Goal: Task Accomplishment & Management: Use online tool/utility

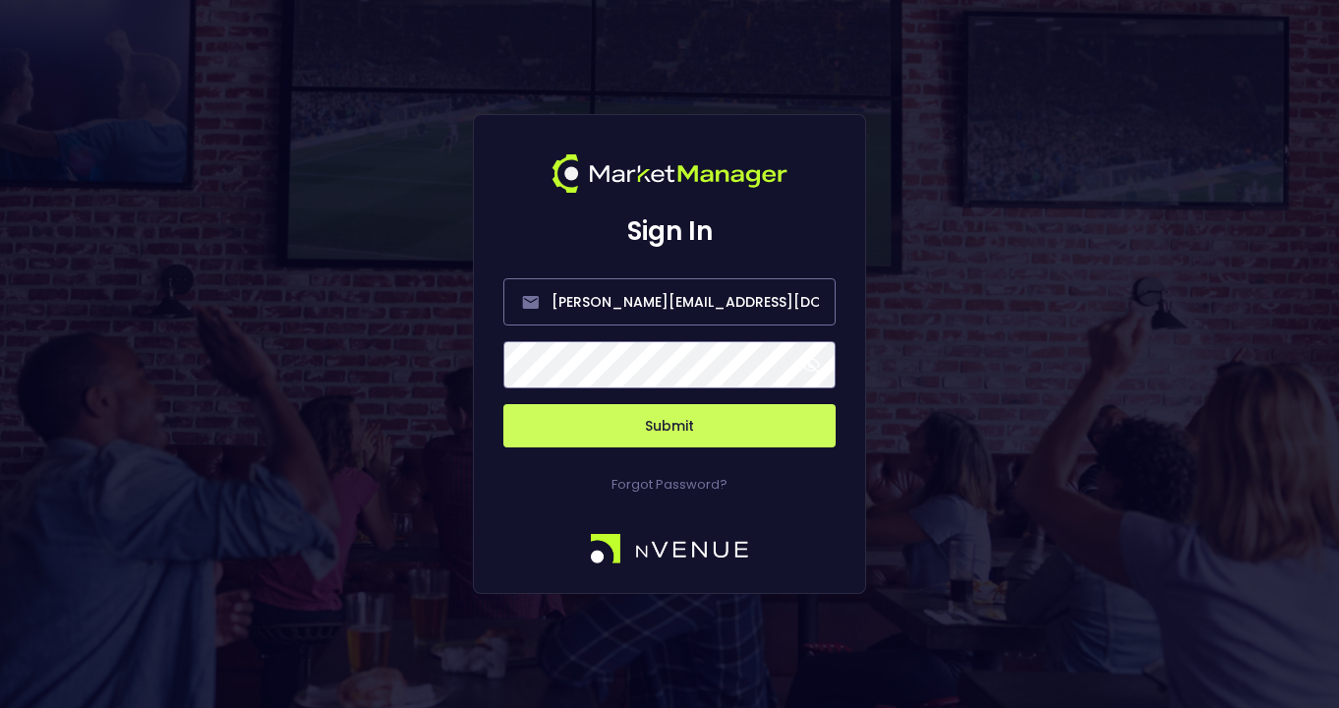
click at [733, 425] on button "Submit" at bounding box center [669, 425] width 332 height 43
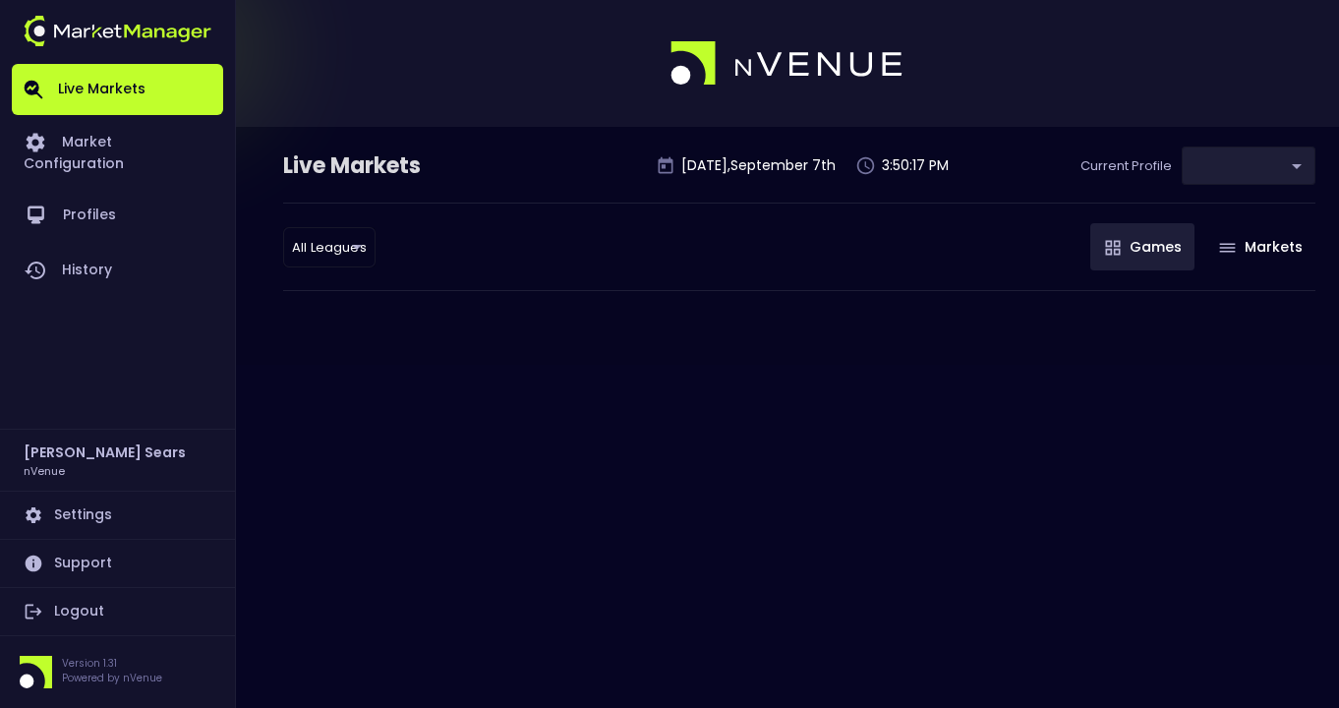
type input "0d810fa5-e353-4d9c-b11d-31f095cae871"
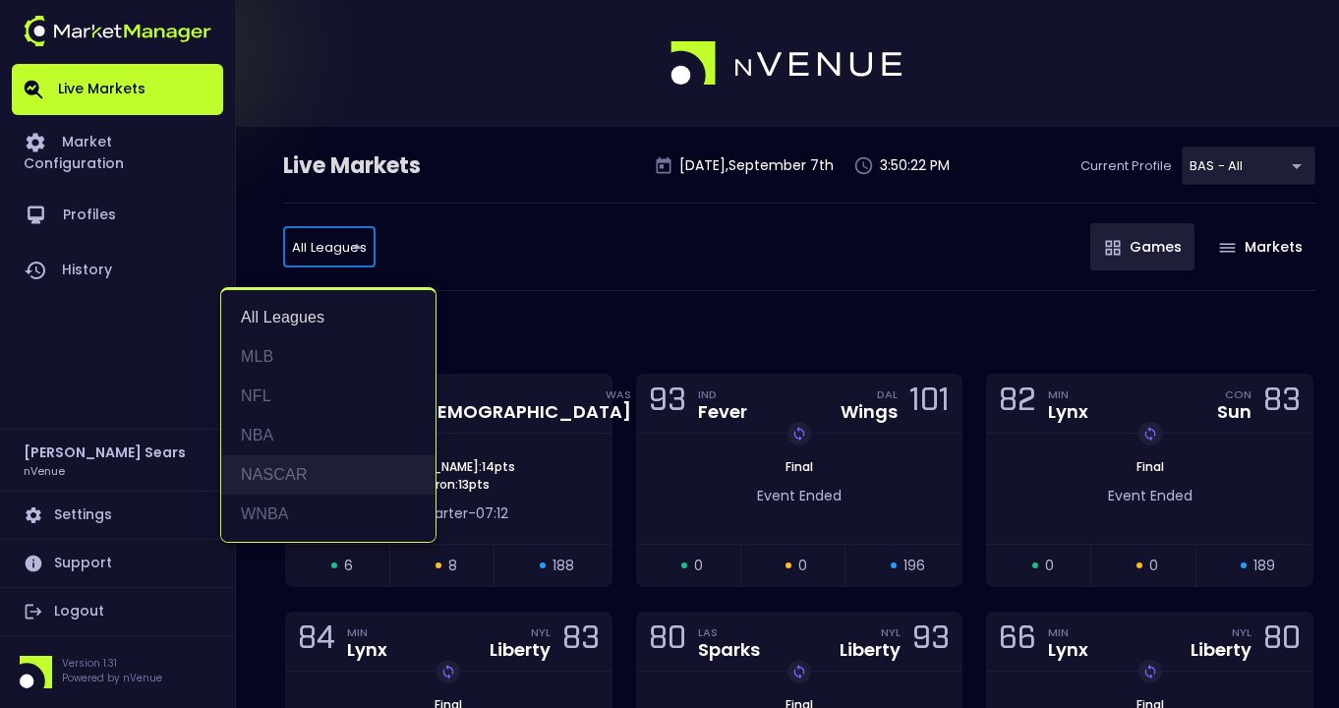
click at [308, 472] on li "NASCAR" at bounding box center [328, 474] width 214 height 39
type input "NASCAR"
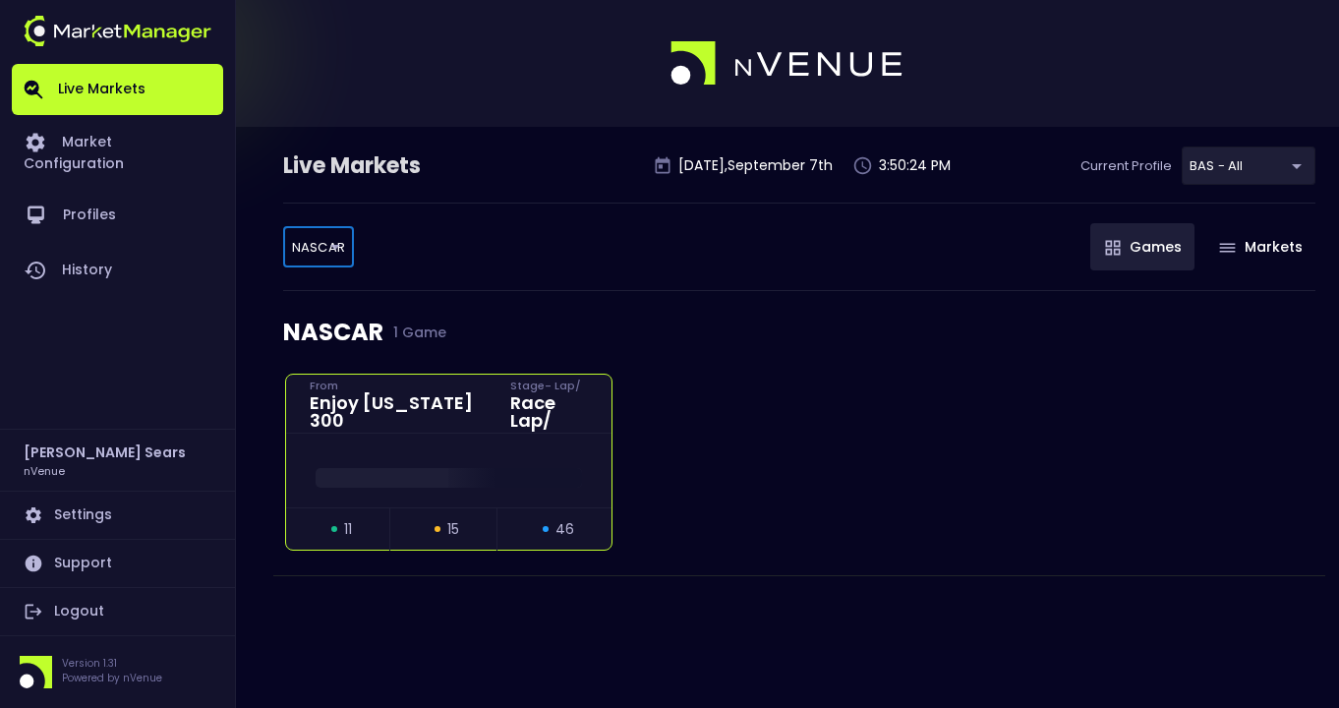
click at [580, 434] on div at bounding box center [448, 470] width 325 height 74
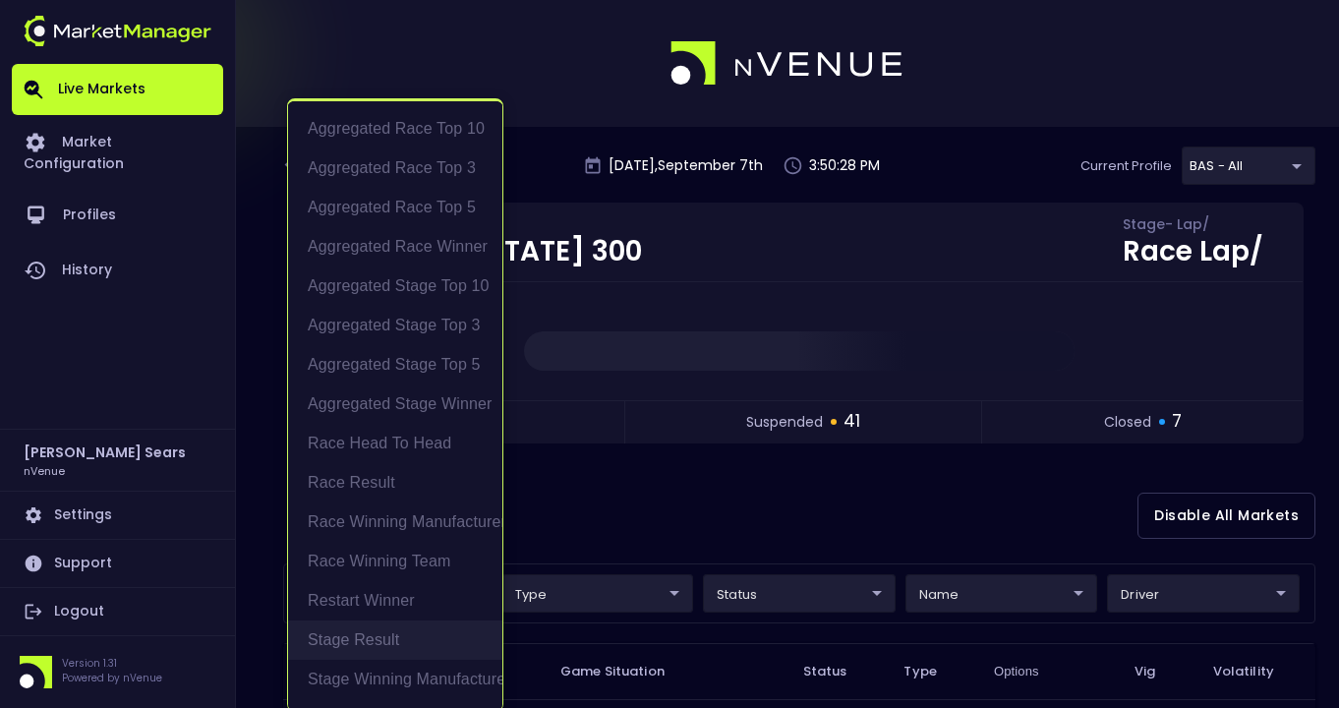
click at [384, 641] on li "Stage Result" at bounding box center [395, 639] width 214 height 39
type input "Stage Result"
click at [652, 487] on div at bounding box center [669, 354] width 1339 height 708
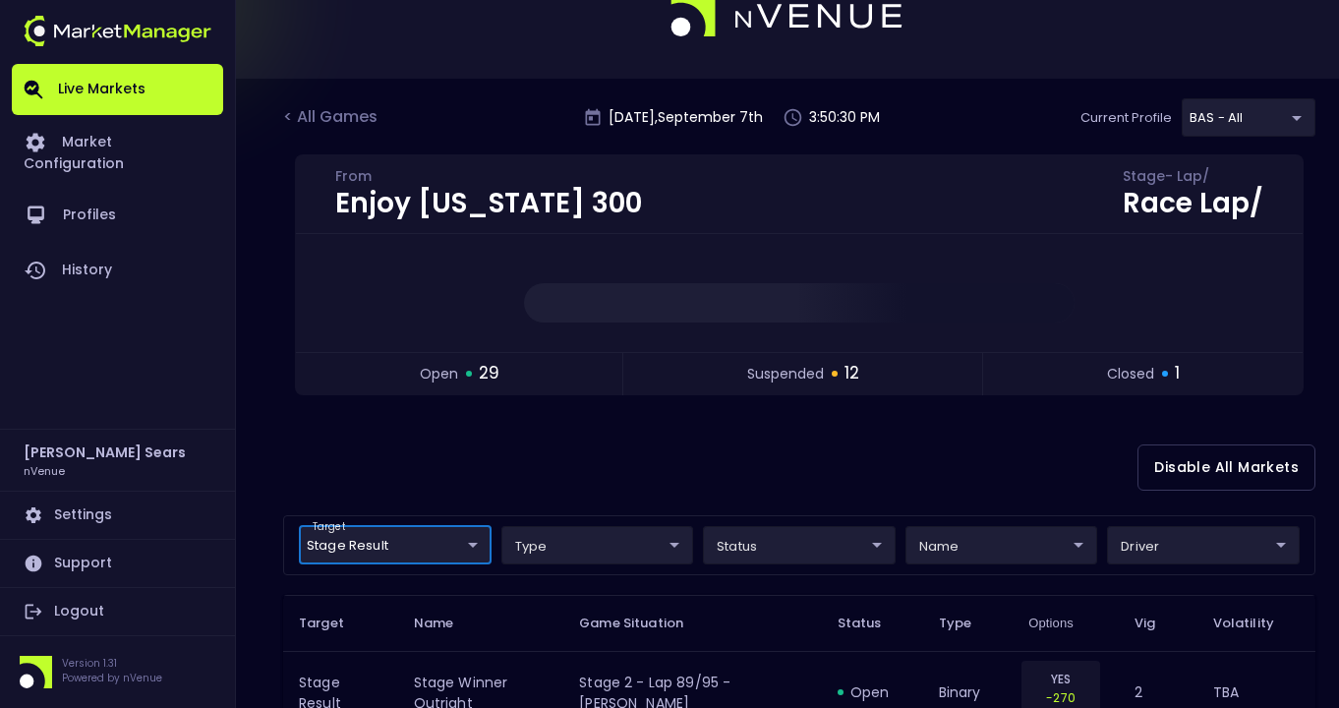
scroll to position [68, 0]
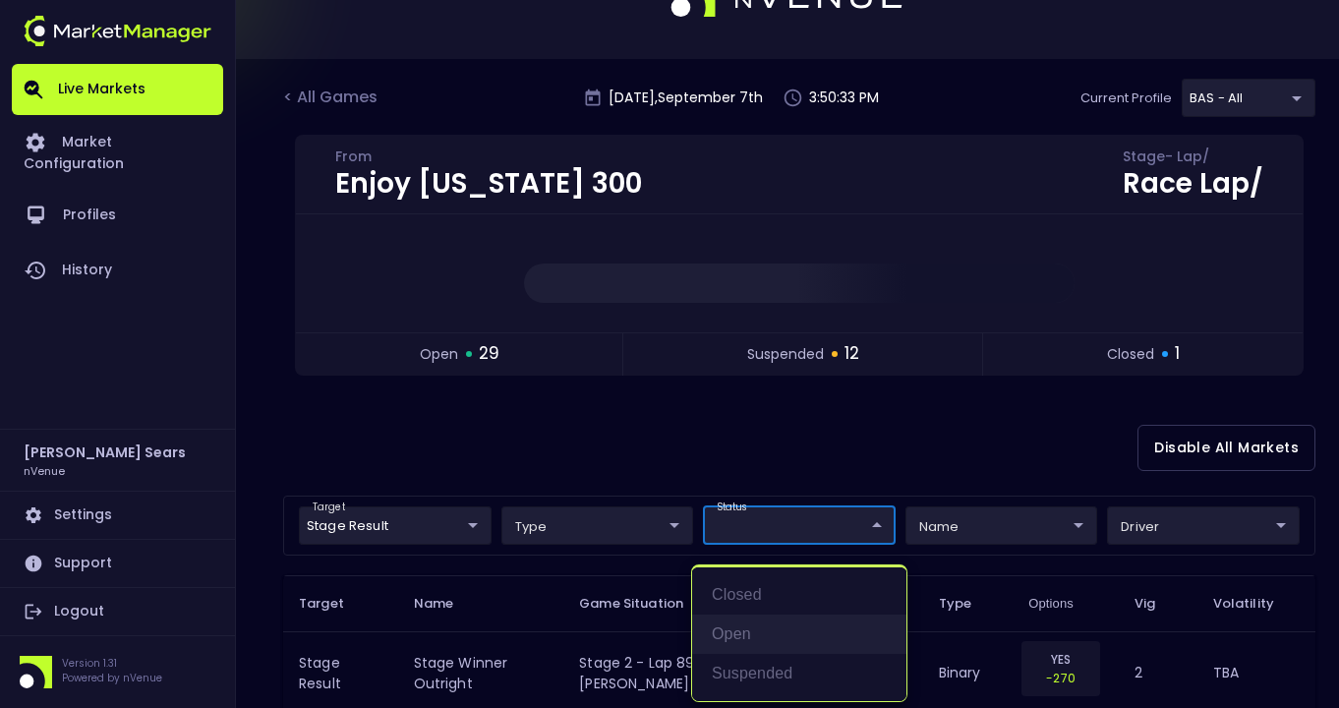
click at [731, 627] on li "open" at bounding box center [799, 633] width 214 height 39
type input "open"
click at [924, 447] on div at bounding box center [669, 354] width 1339 height 708
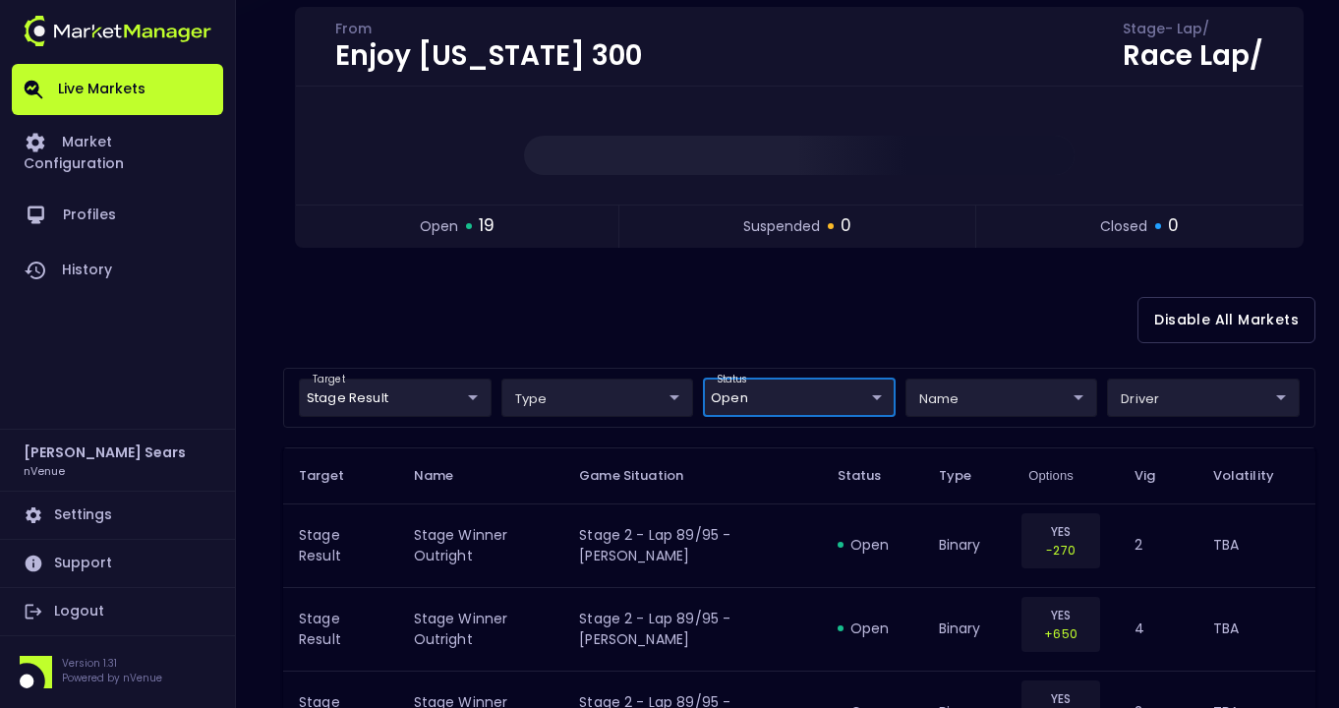
scroll to position [198, 0]
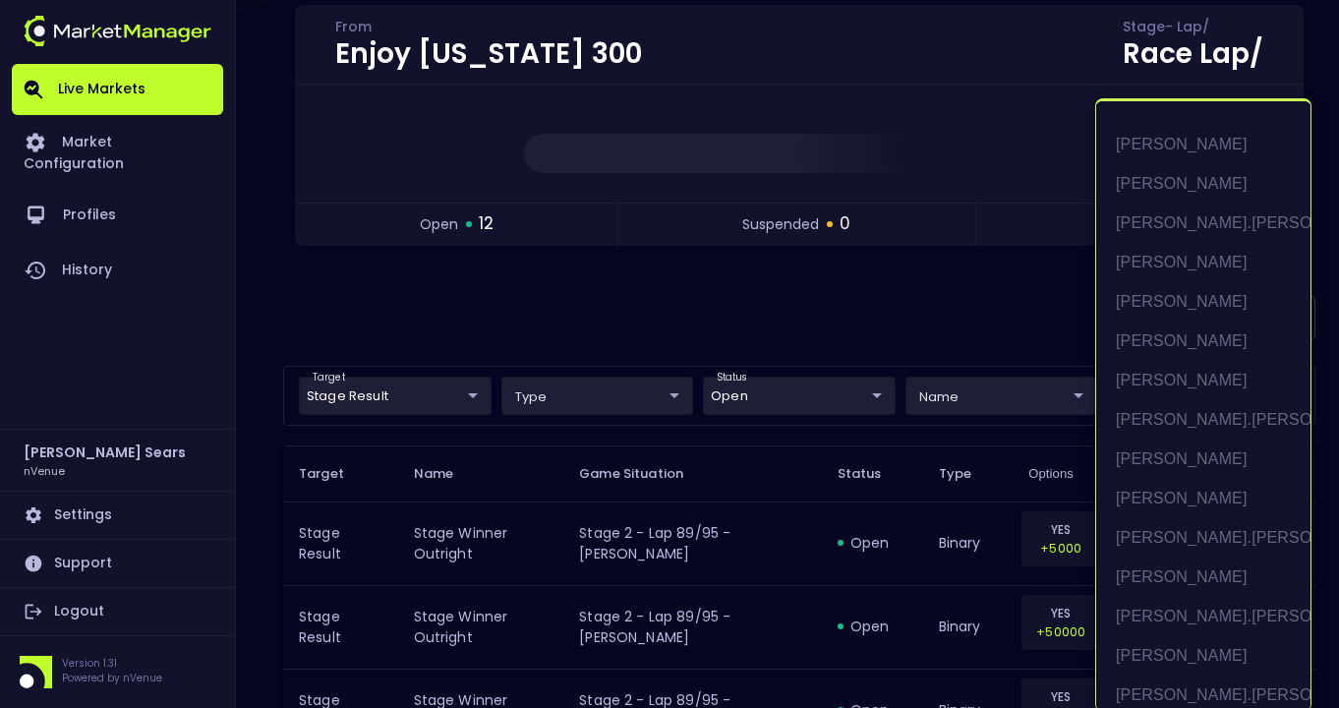
click at [1244, 392] on body "Live Markets Market Configuration Profiles History [PERSON_NAME] nVenue Setting…" at bounding box center [669, 702] width 1339 height 1801
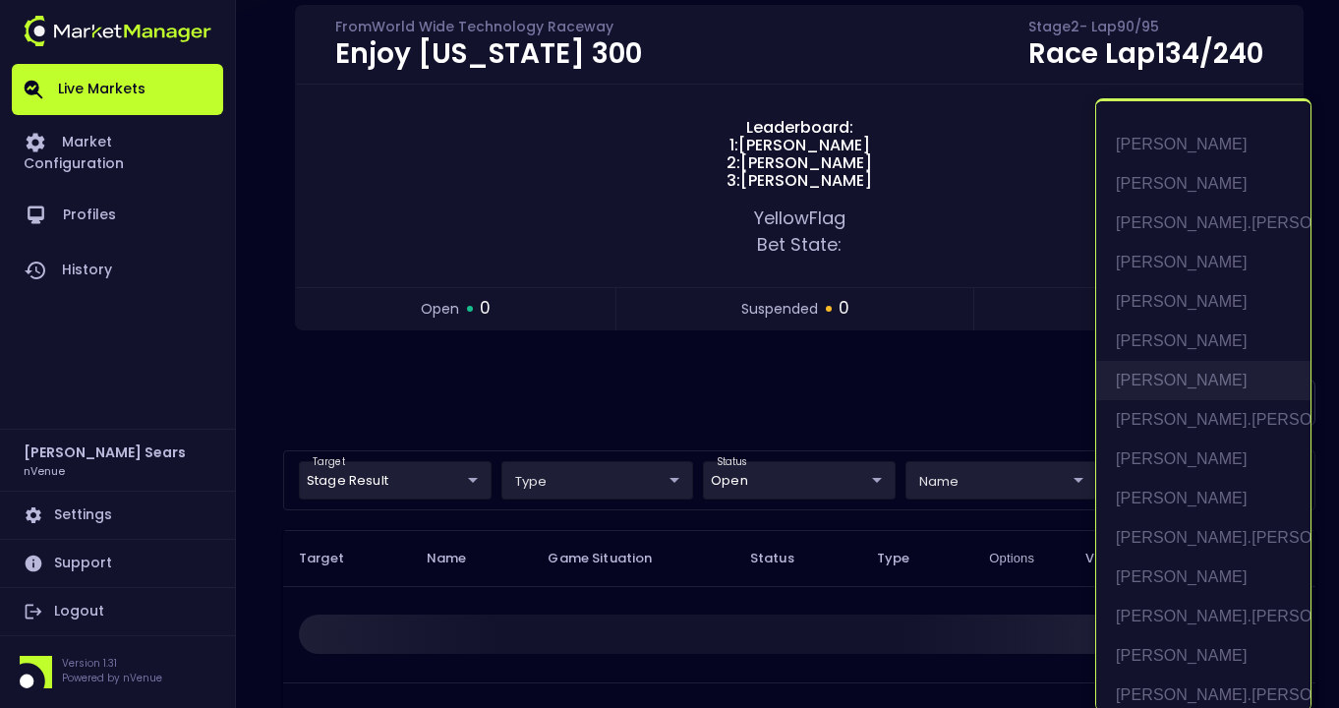
click at [1199, 384] on li "[PERSON_NAME]" at bounding box center [1203, 380] width 214 height 39
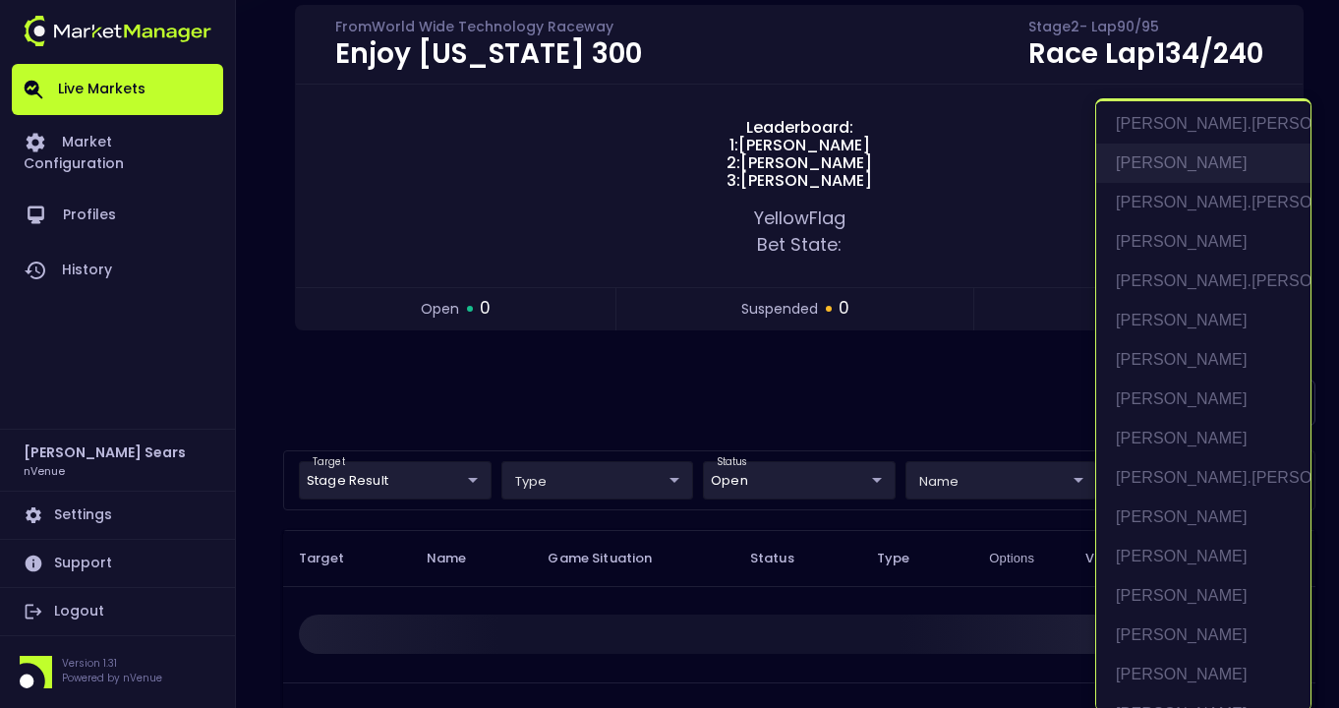
scroll to position [482, 0]
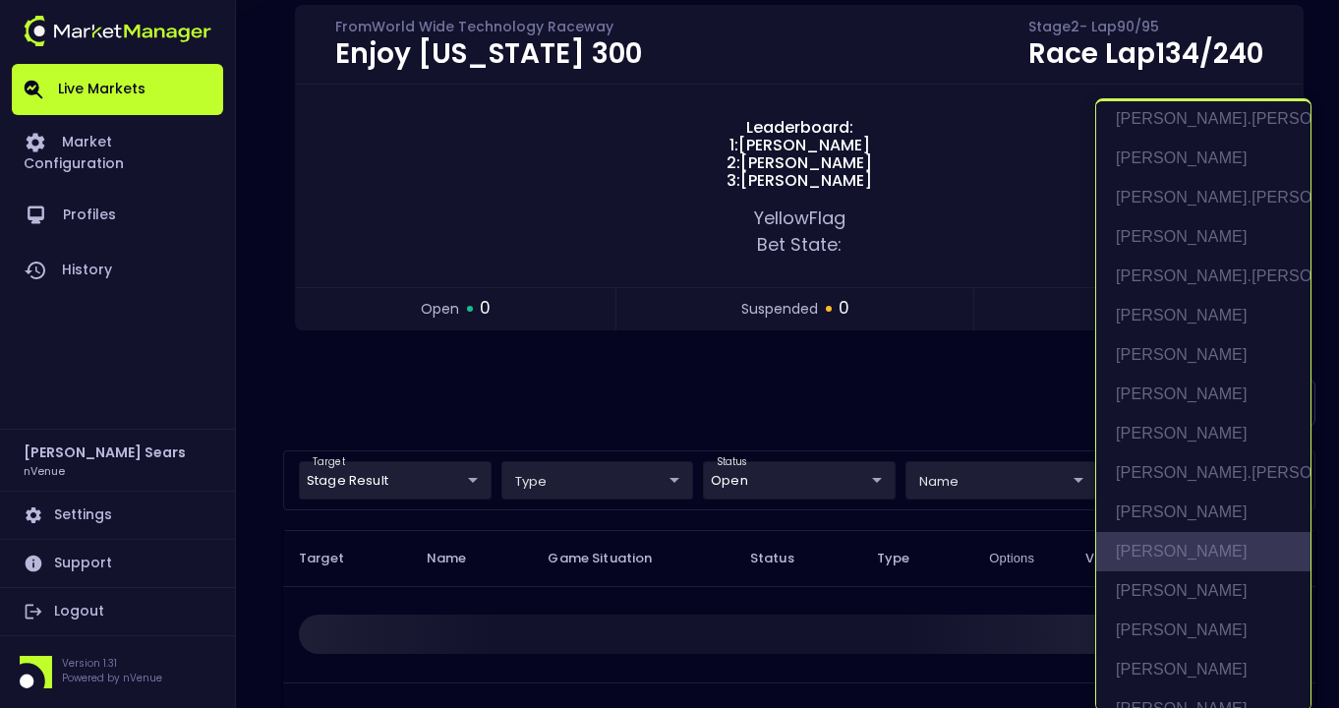
click at [1195, 550] on li "[PERSON_NAME]" at bounding box center [1203, 551] width 214 height 39
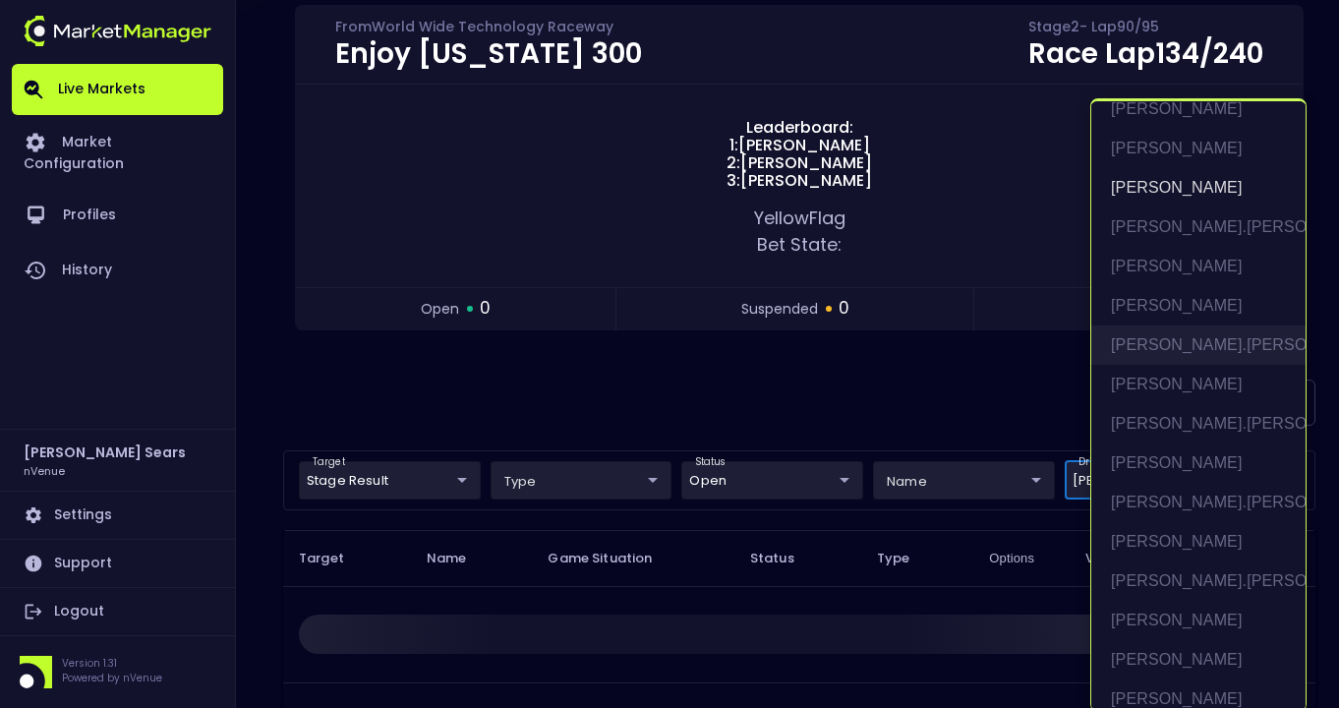
scroll to position [183, 0]
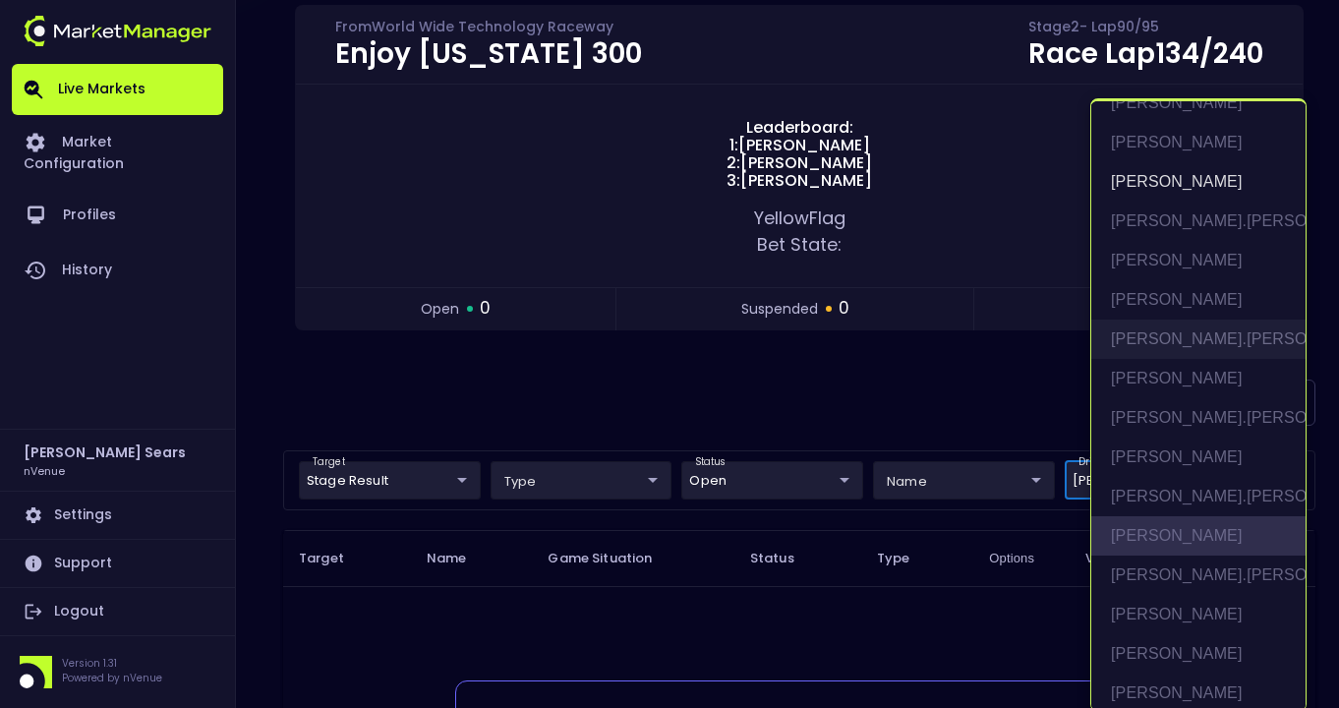
click at [1182, 533] on li "[PERSON_NAME]" at bounding box center [1198, 535] width 214 height 39
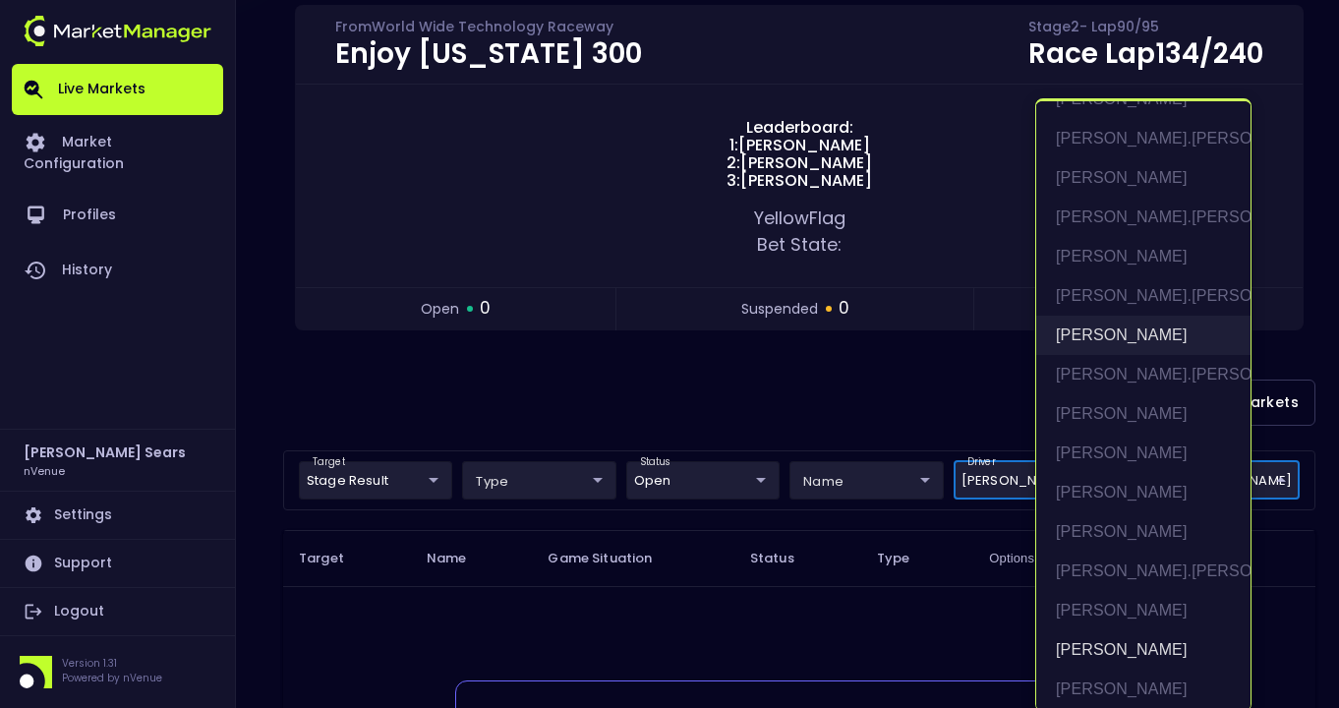
scroll to position [440, 0]
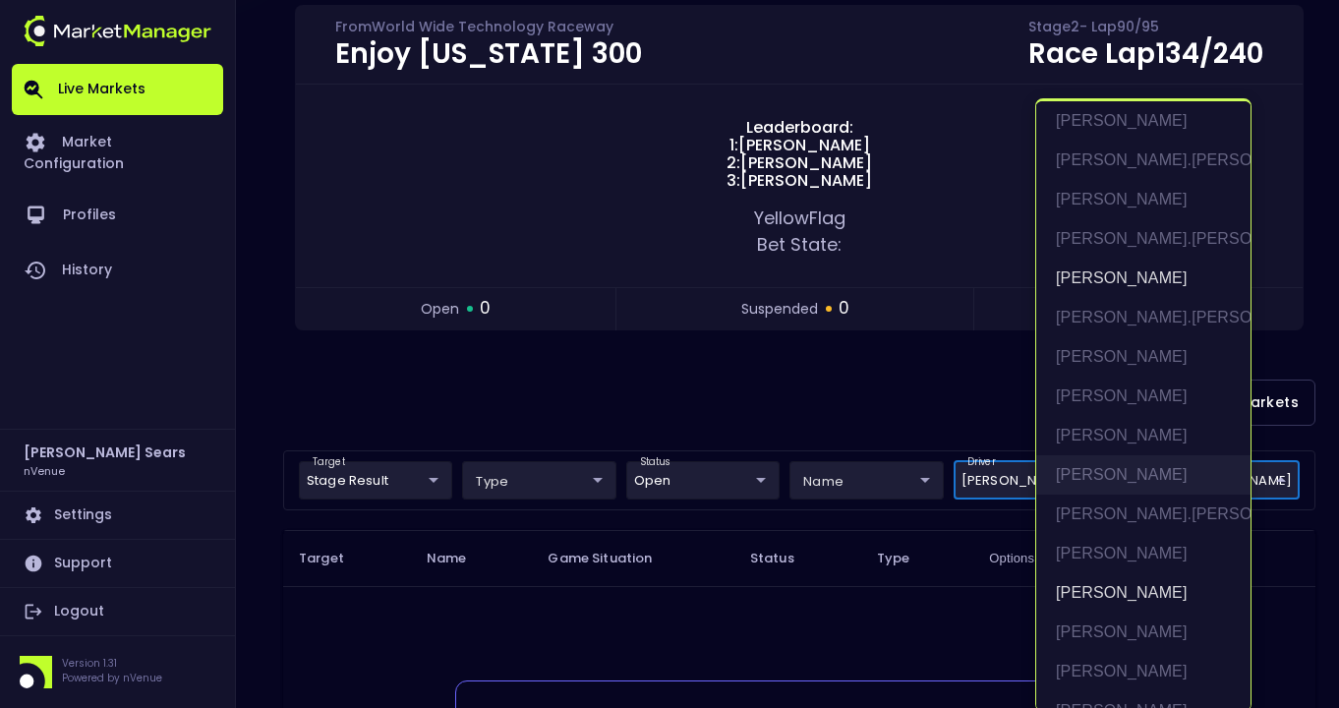
click at [1122, 476] on li "[PERSON_NAME]" at bounding box center [1143, 474] width 214 height 39
type input "[PERSON_NAME],[PERSON_NAME],[PERSON_NAME],[PERSON_NAME]"
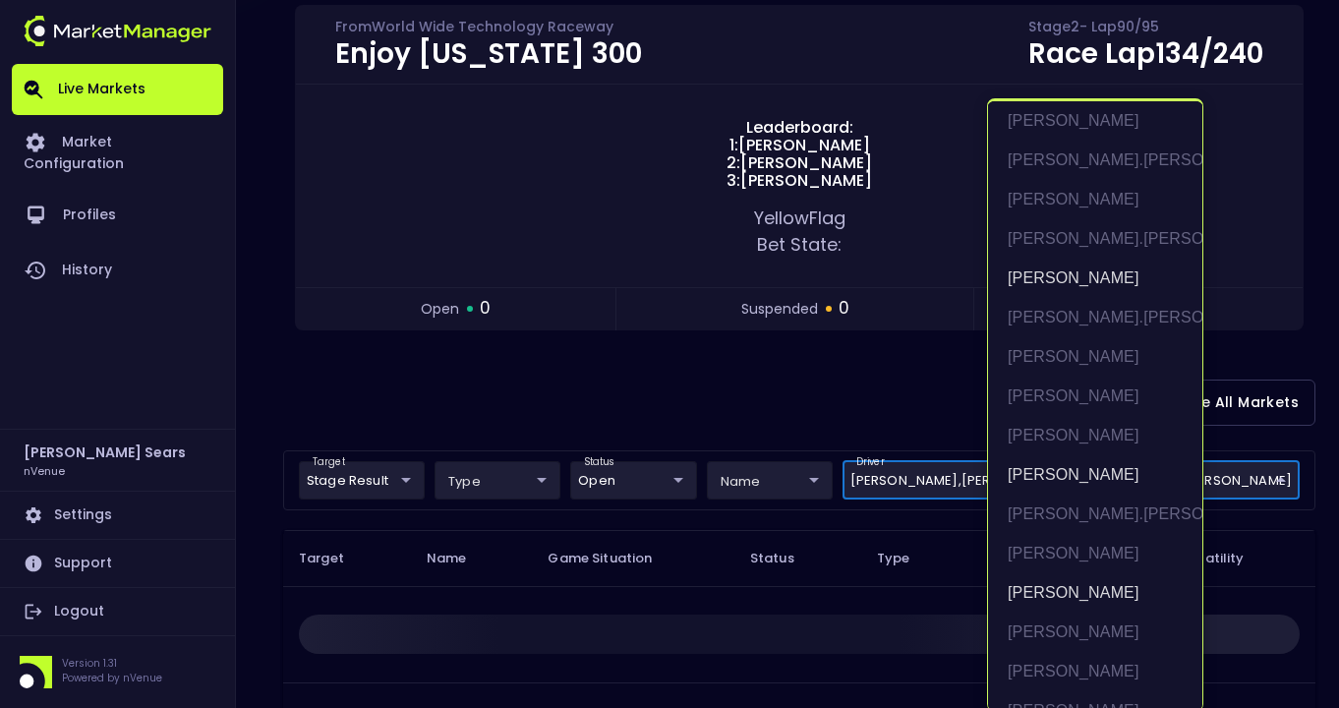
click at [839, 381] on div at bounding box center [669, 354] width 1339 height 708
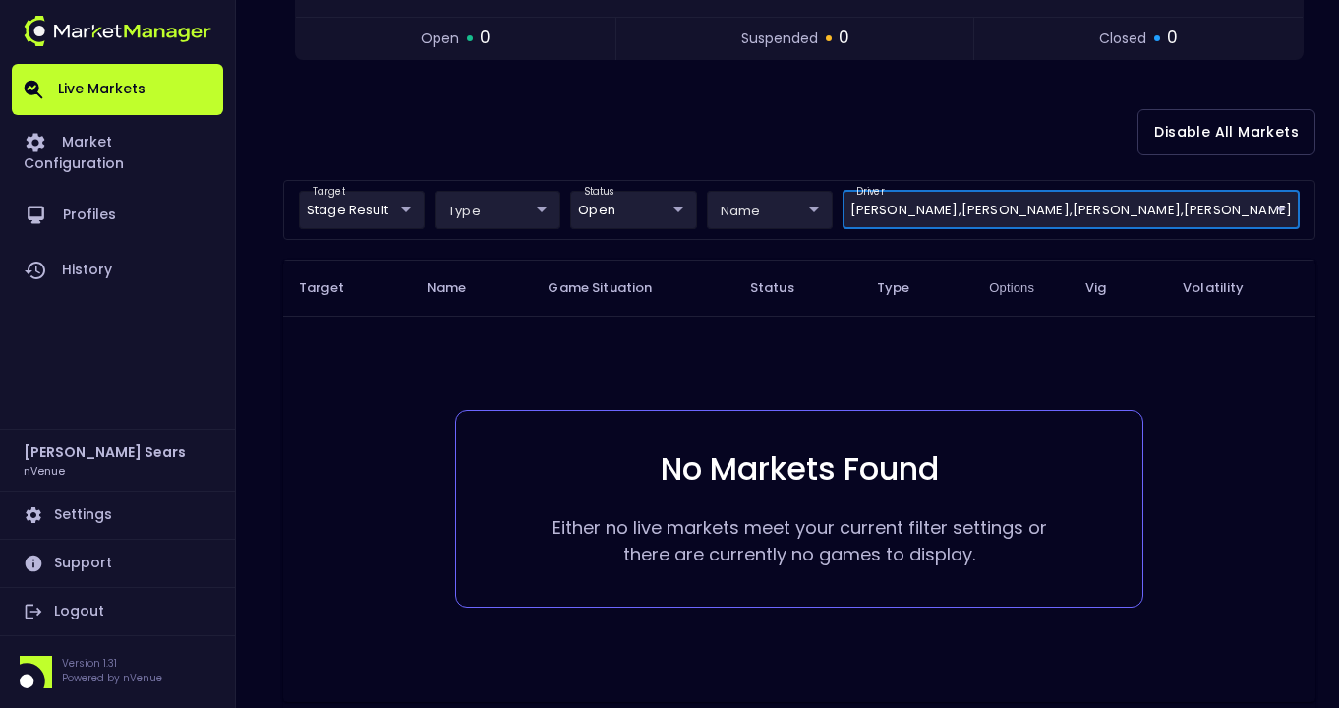
scroll to position [463, 0]
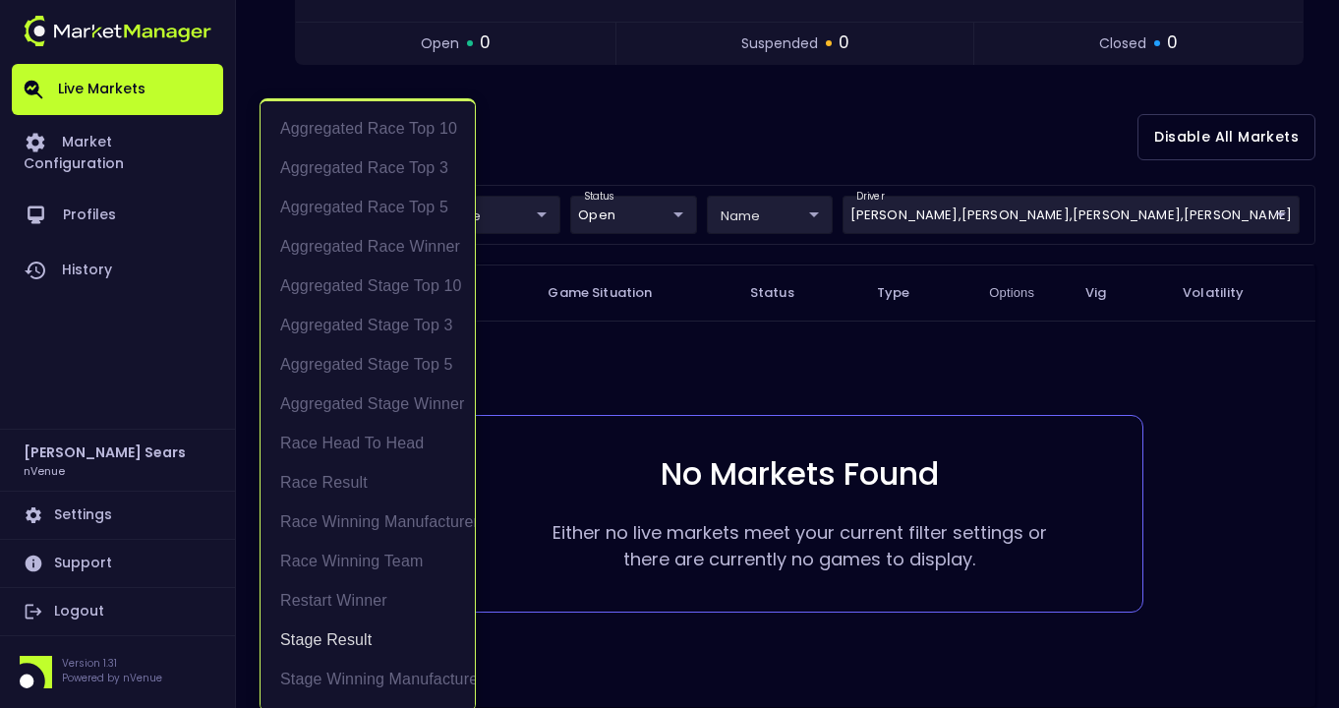
click at [375, 215] on body "Live Markets Market Configuration Profiles History [PERSON_NAME] nVenue Setting…" at bounding box center [669, 171] width 1339 height 1268
click at [346, 638] on li "Stage Result" at bounding box center [367, 639] width 214 height 39
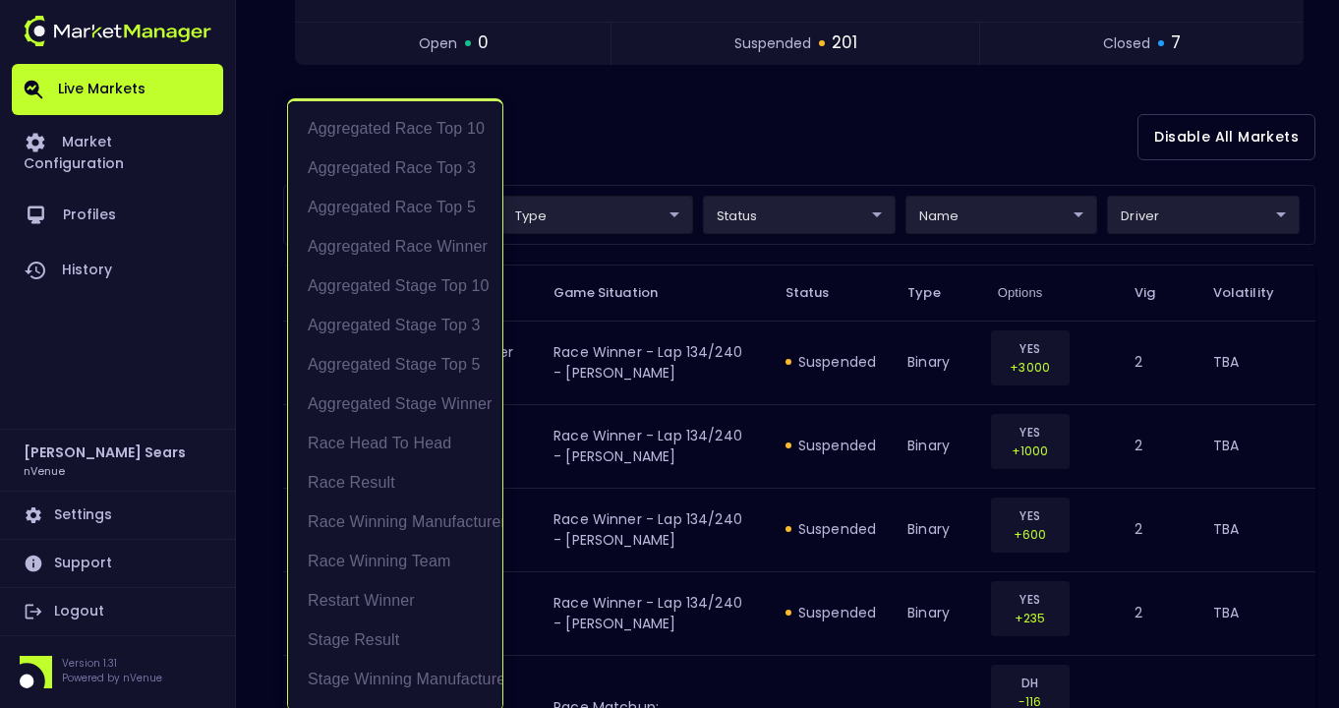
click at [631, 112] on div at bounding box center [669, 354] width 1339 height 708
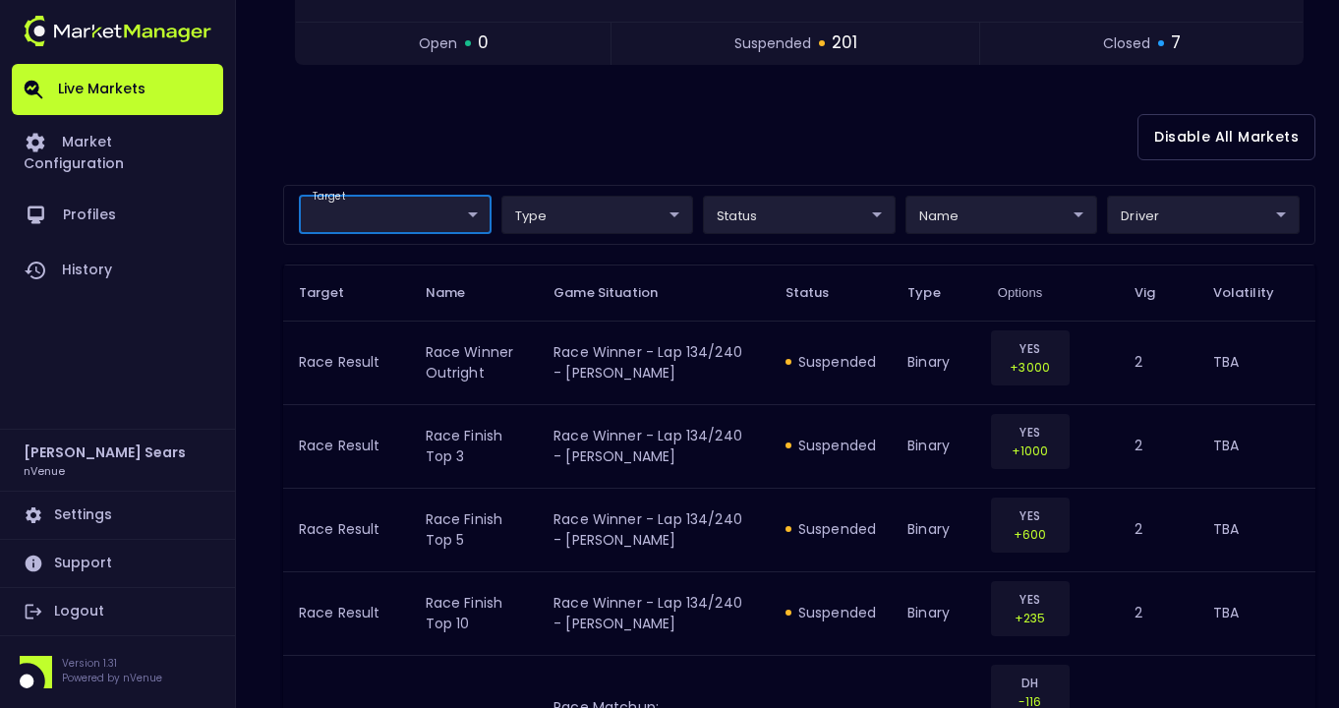
scroll to position [0, 0]
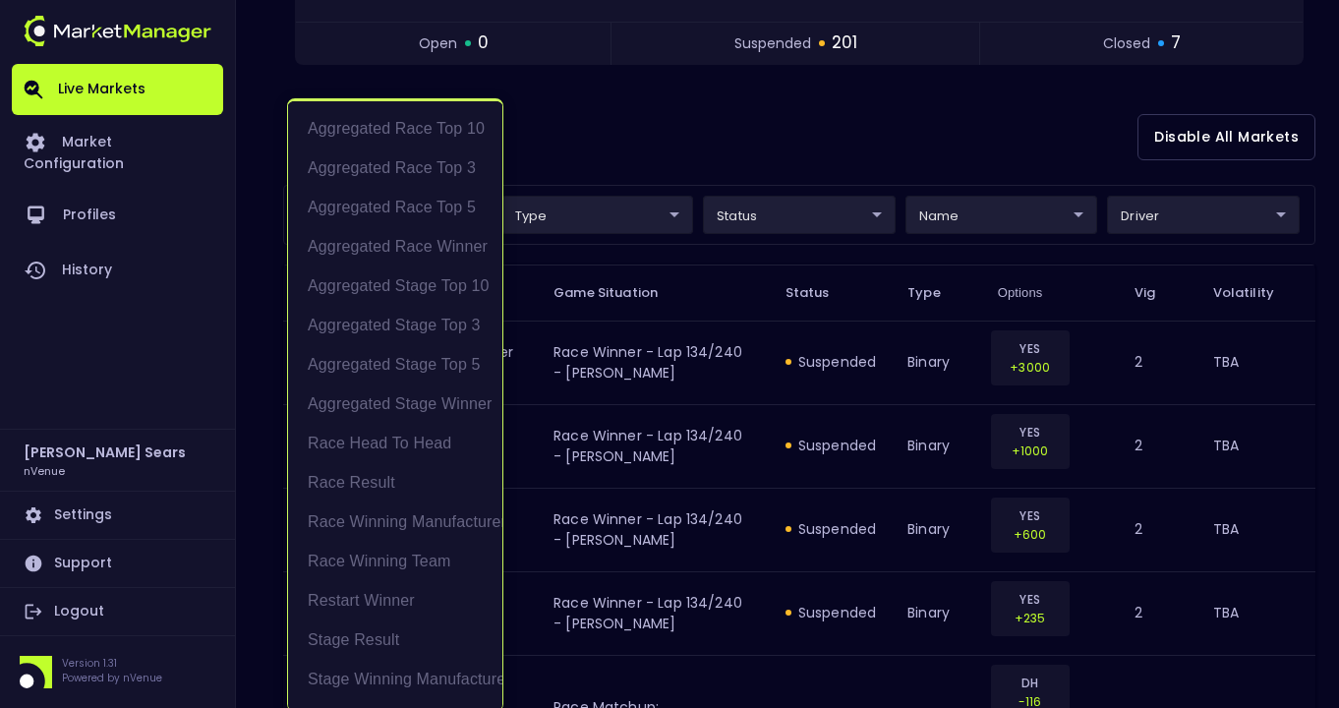
click at [368, 637] on li "Stage Result" at bounding box center [395, 639] width 214 height 39
type input "Stage Result"
